Goal: Transaction & Acquisition: Purchase product/service

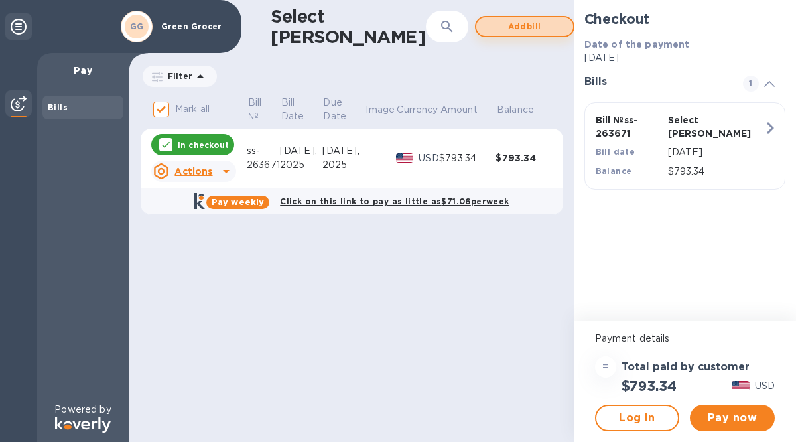
click at [487, 25] on span "Add bill" at bounding box center [525, 27] width 76 height 16
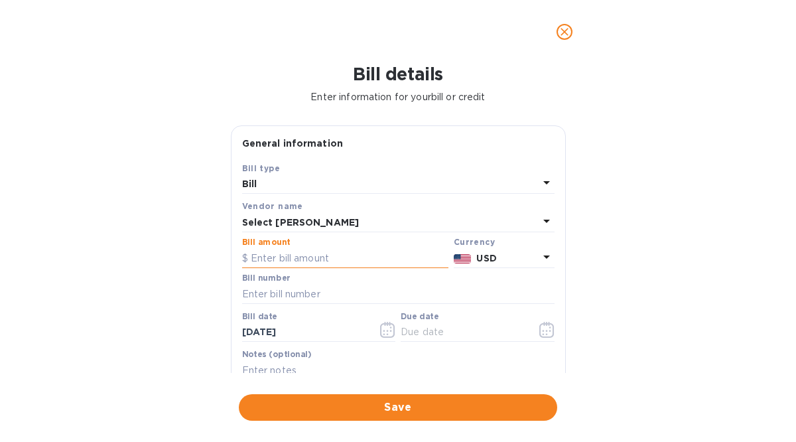
click at [263, 259] on input "text" at bounding box center [345, 258] width 206 height 20
type input "1,225.32"
click at [281, 291] on input "text" at bounding box center [398, 294] width 313 height 20
type input "ss-264046"
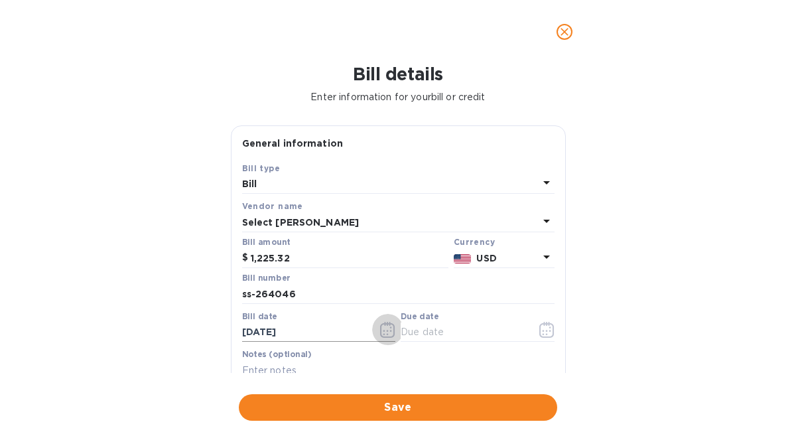
click at [384, 331] on icon "button" at bounding box center [387, 330] width 15 height 16
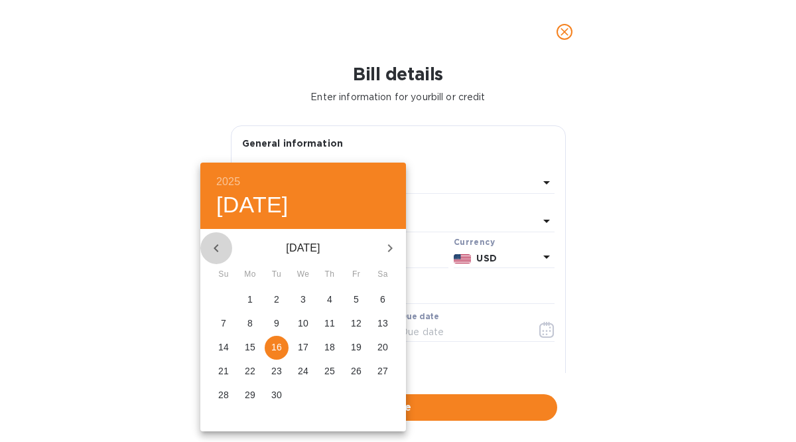
click at [214, 250] on icon "button" at bounding box center [216, 248] width 16 height 16
click at [335, 346] on span "14" at bounding box center [330, 346] width 24 height 13
type input "[DATE]"
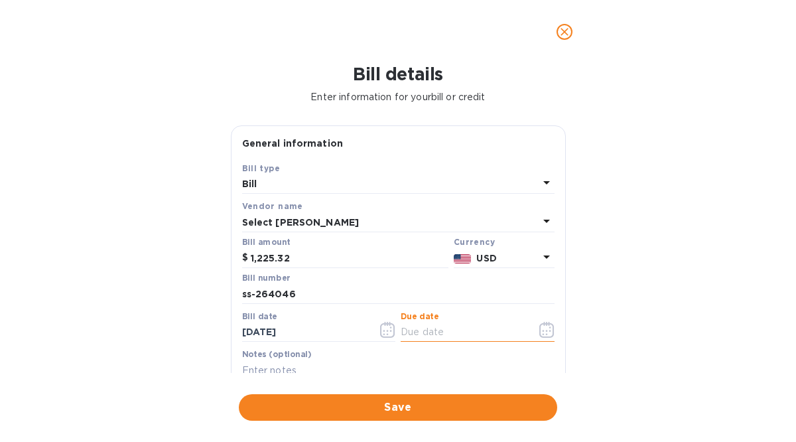
click at [426, 335] on input "text" at bounding box center [463, 333] width 125 height 20
click at [546, 334] on icon "button" at bounding box center [547, 334] width 2 height 2
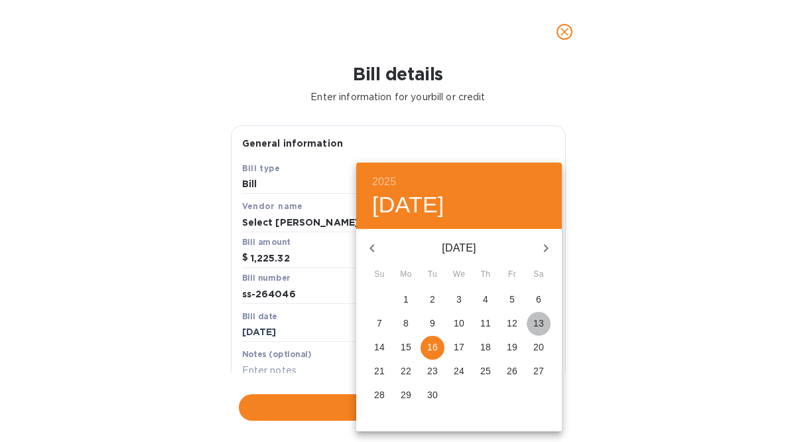
click at [546, 321] on span "13" at bounding box center [539, 323] width 24 height 13
type input "[DATE]"
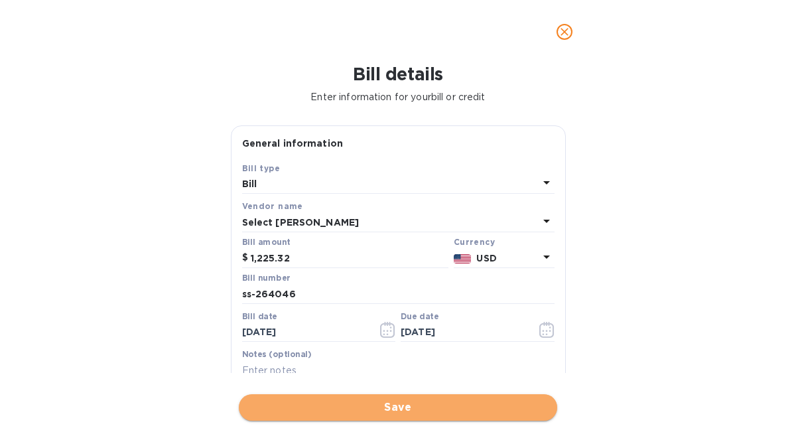
click at [400, 407] on span "Save" at bounding box center [398, 408] width 297 height 16
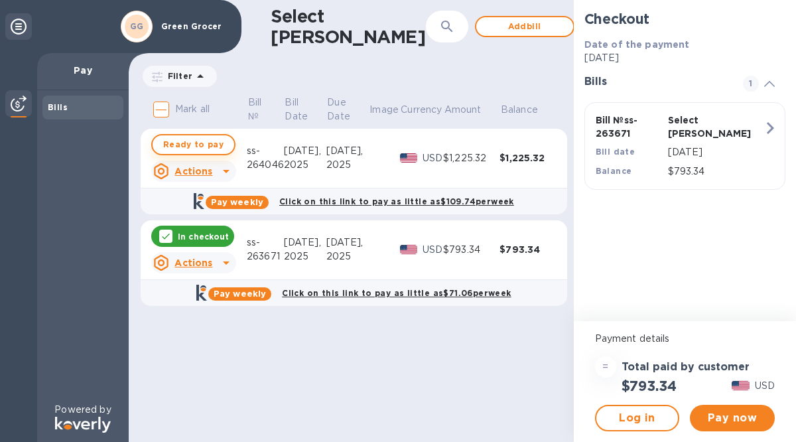
click at [177, 143] on span "Ready to pay" at bounding box center [193, 145] width 60 height 16
checkbox input "true"
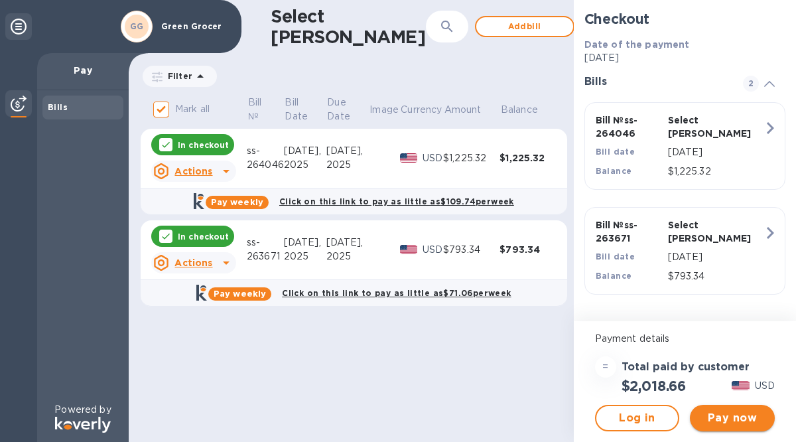
click at [731, 417] on span "Pay now" at bounding box center [733, 418] width 64 height 16
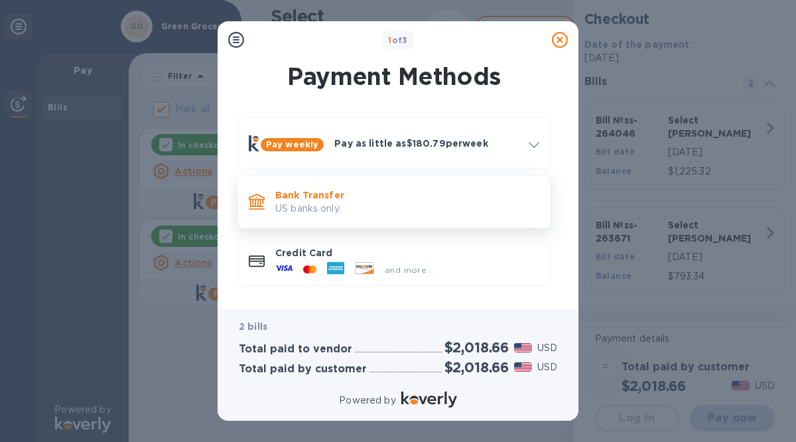
click at [327, 202] on p "US banks only." at bounding box center [407, 209] width 264 height 14
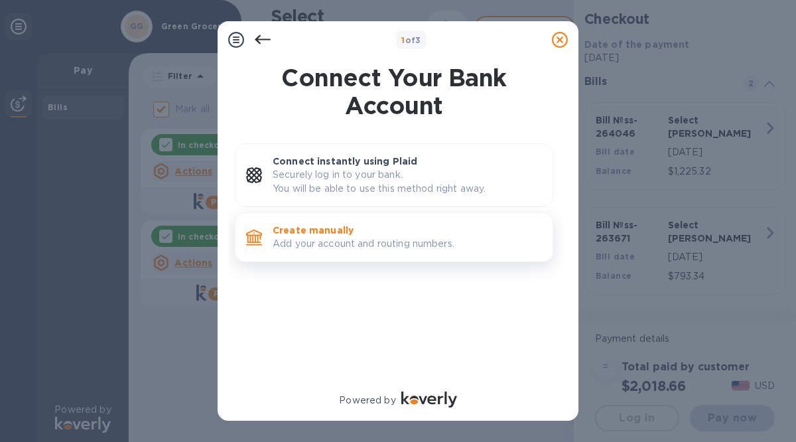
click at [302, 234] on p "Create manually" at bounding box center [407, 230] width 269 height 13
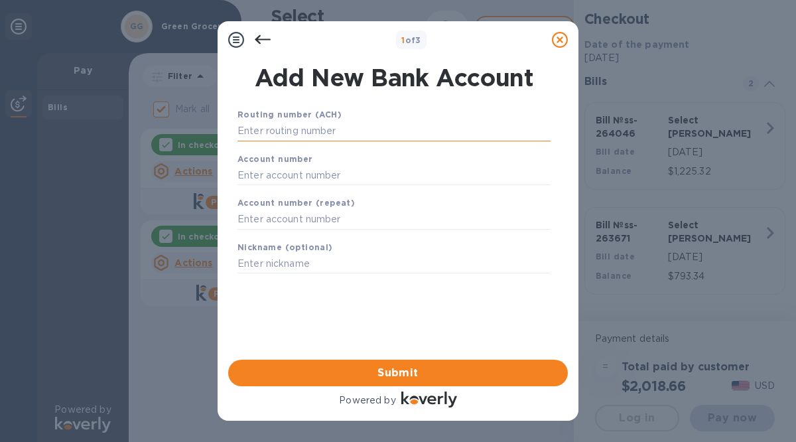
click at [245, 131] on input "text" at bounding box center [394, 131] width 313 height 20
type input "3"
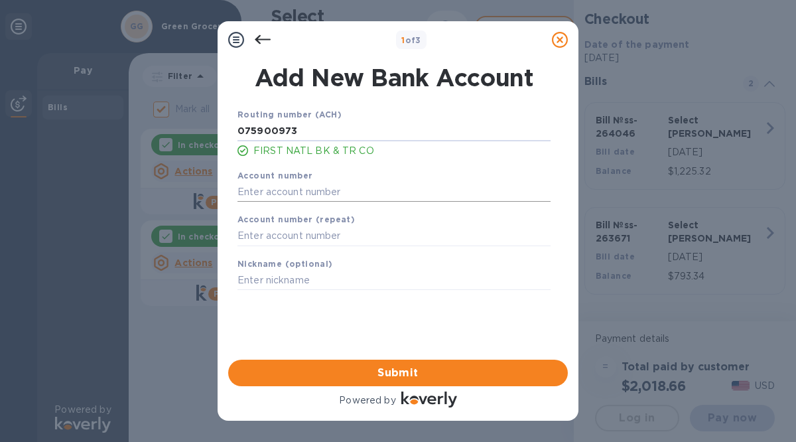
type input "075900973"
click at [245, 191] on input "text" at bounding box center [394, 192] width 313 height 20
type input "30172049"
click at [246, 236] on input "text" at bounding box center [394, 236] width 313 height 20
type input "30172049"
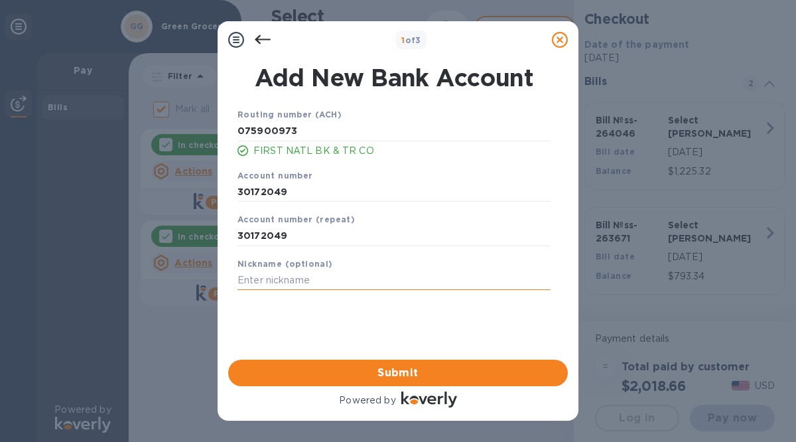
click at [238, 279] on input "text" at bounding box center [394, 281] width 313 height 20
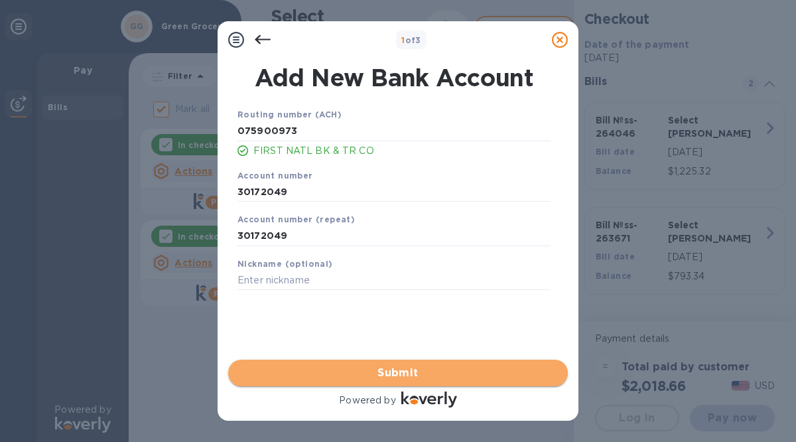
click at [379, 373] on span "Submit" at bounding box center [398, 373] width 319 height 16
